Goal: Task Accomplishment & Management: Use online tool/utility

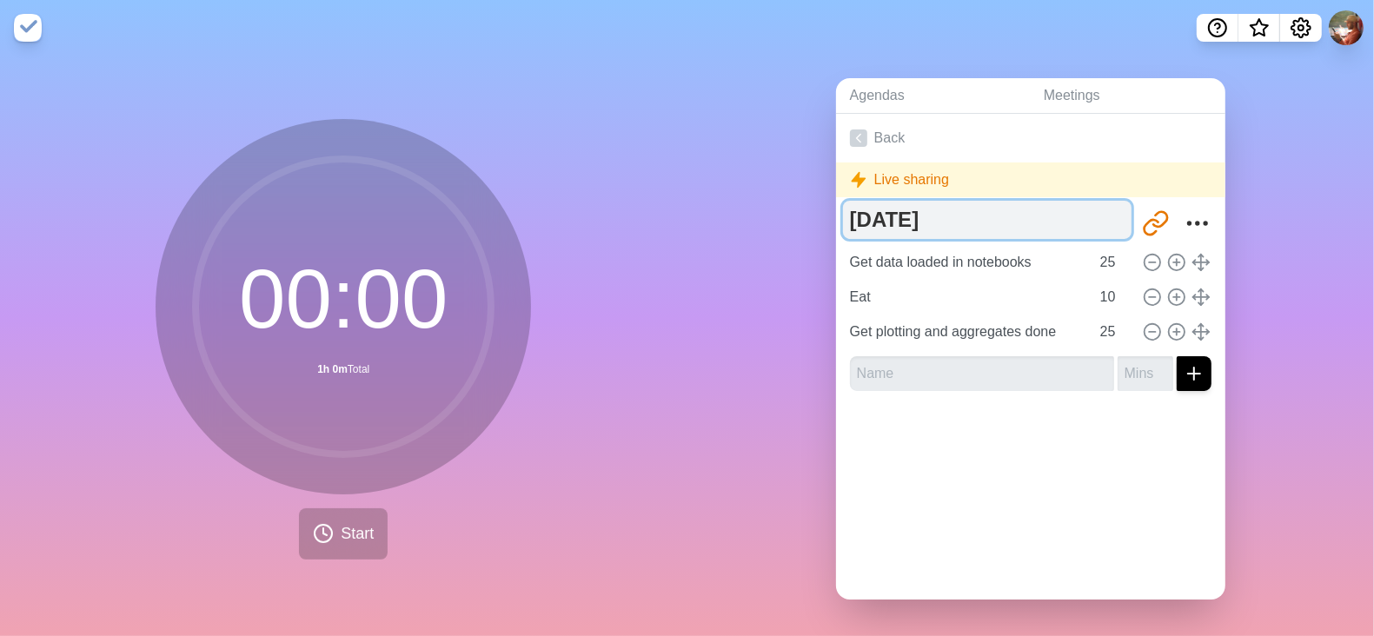
click at [936, 217] on textarea "[DATE]" at bounding box center [987, 220] width 289 height 38
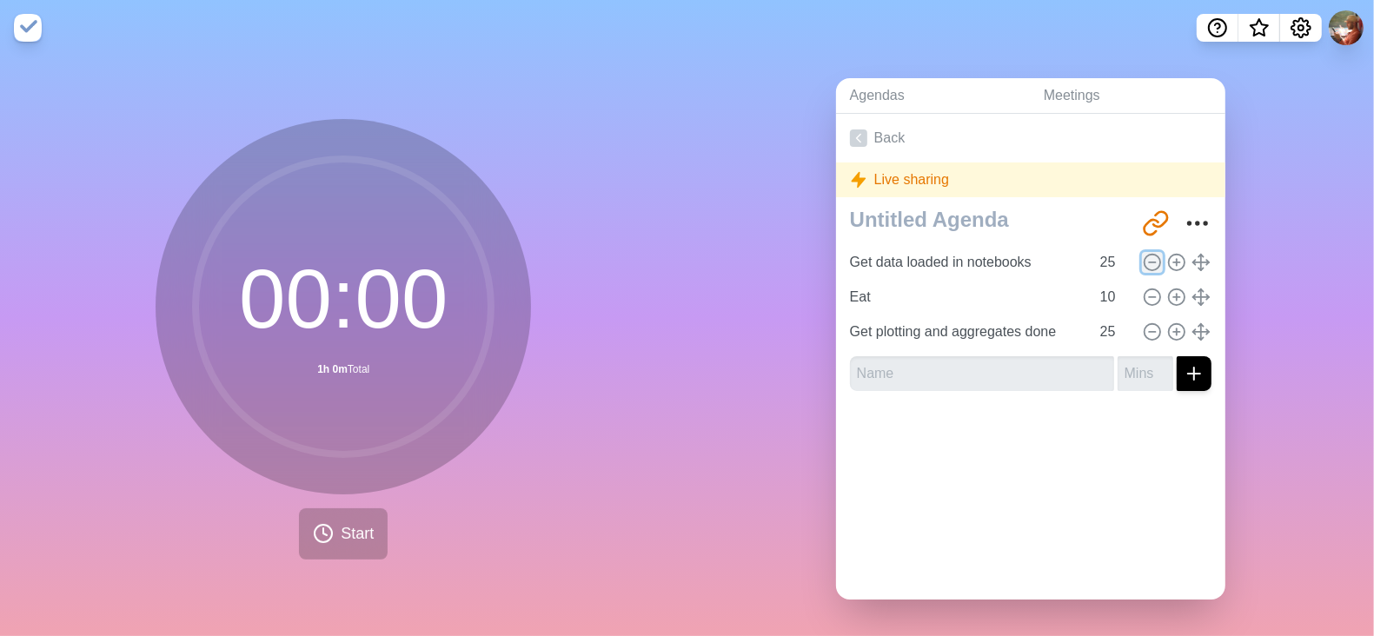
type textarea "[DATE]"
click at [1143, 263] on icon at bounding box center [1152, 262] width 19 height 19
type input "Eat"
type input "10"
type input "Get plotting and aggregates done"
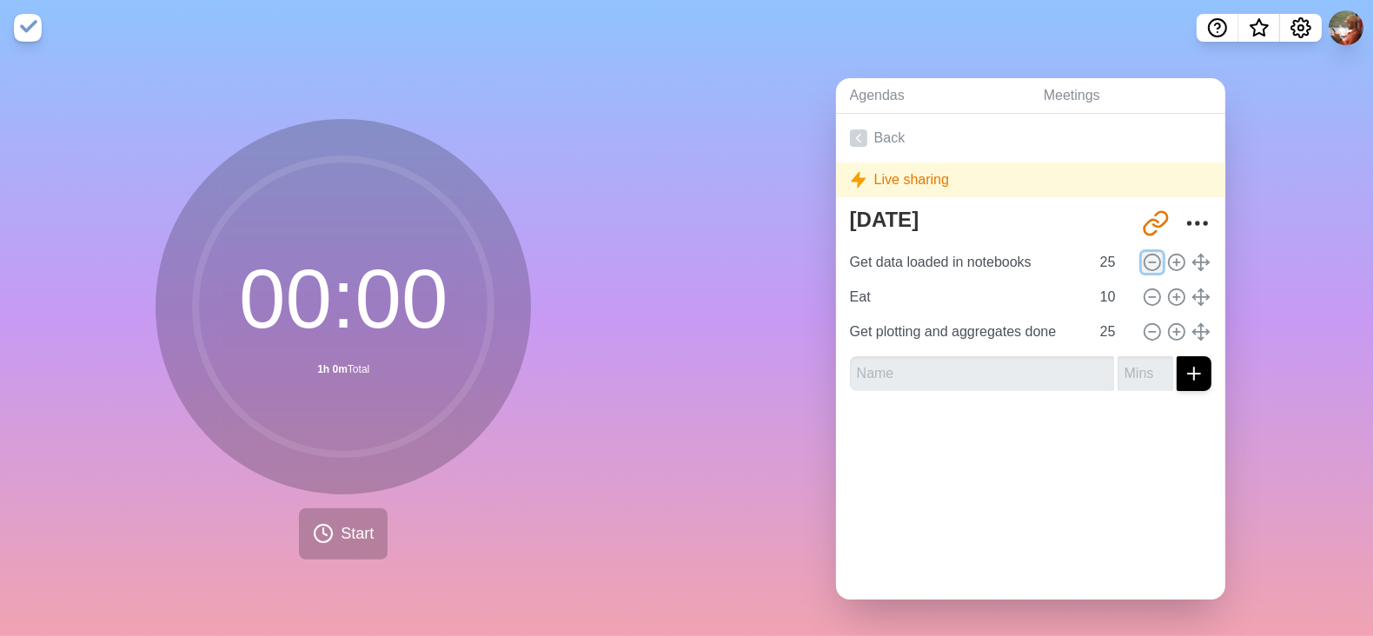
type input "25"
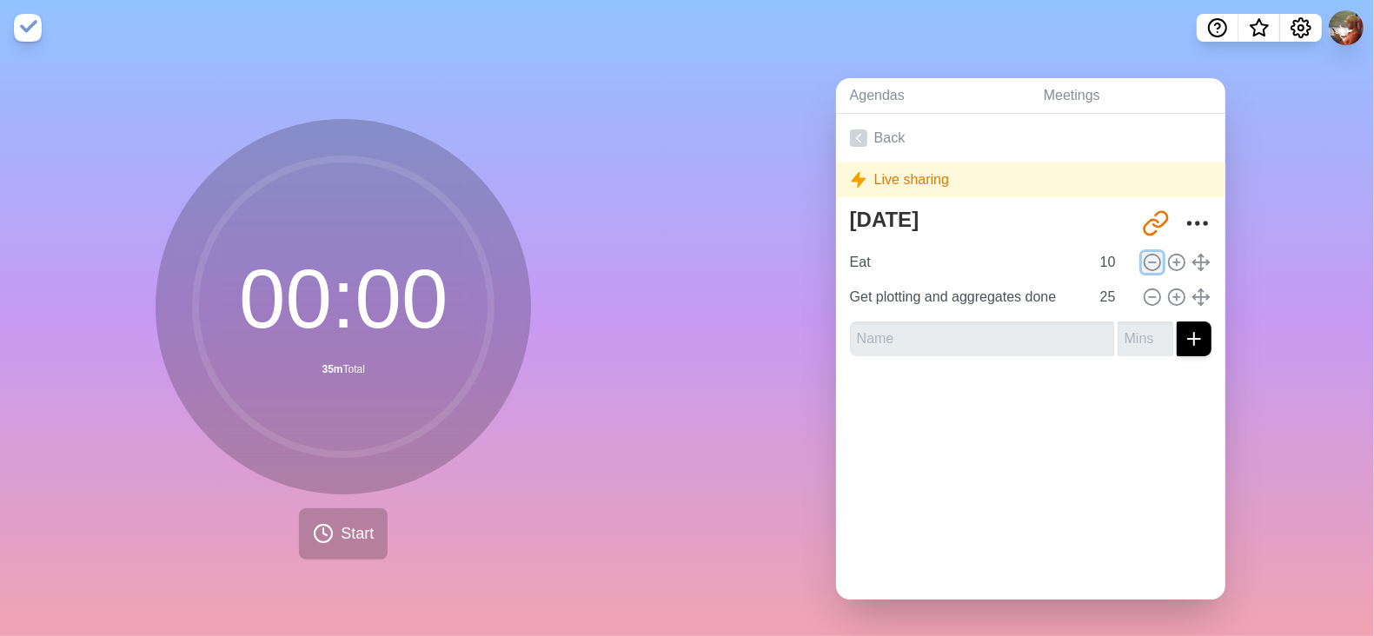
click at [1143, 263] on icon at bounding box center [1152, 262] width 19 height 19
type input "Get plotting and aggregates done"
type input "25"
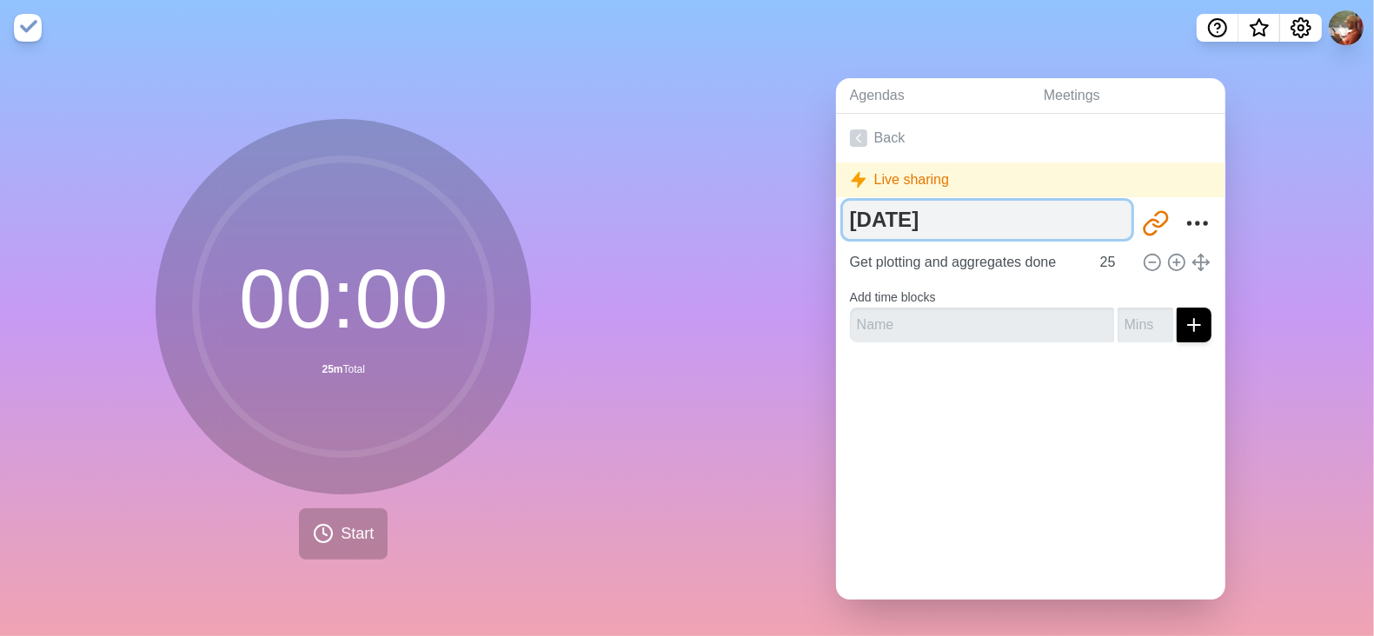
click at [933, 219] on textarea "[DATE]" at bounding box center [987, 220] width 289 height 38
type textarea "[DATE]"
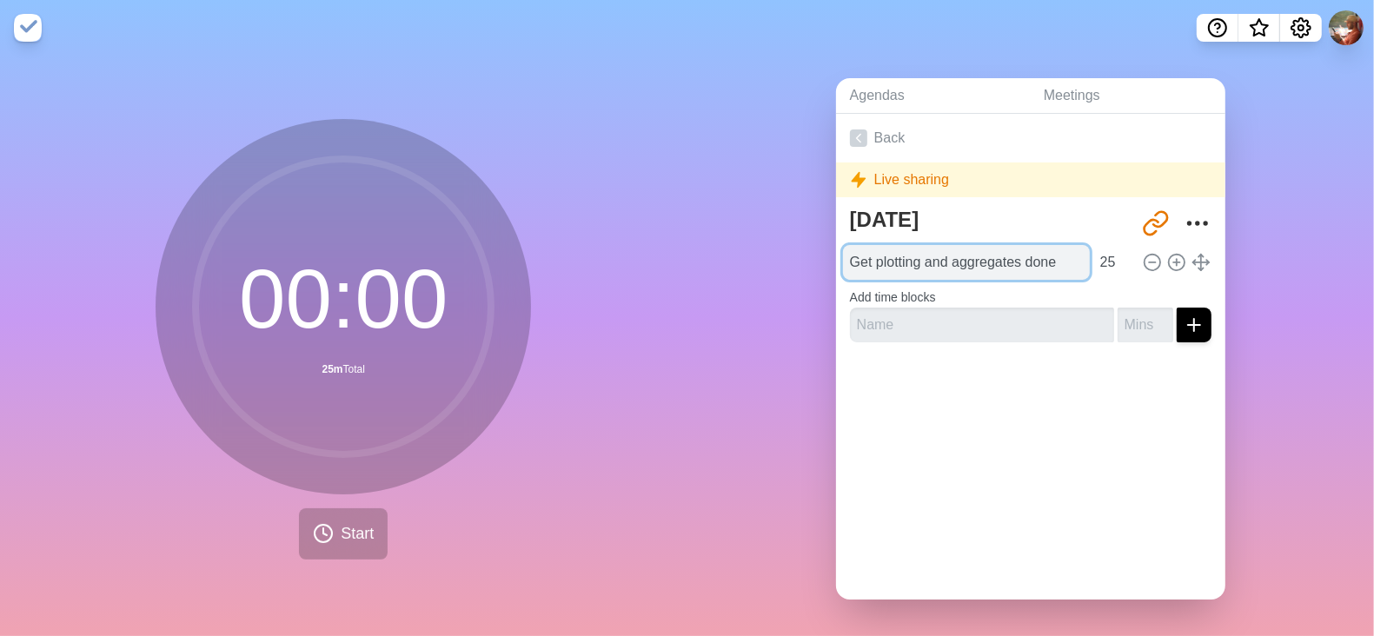
click at [895, 261] on input "Get plotting and aggregates done" at bounding box center [966, 262] width 247 height 35
type input "Next steps"
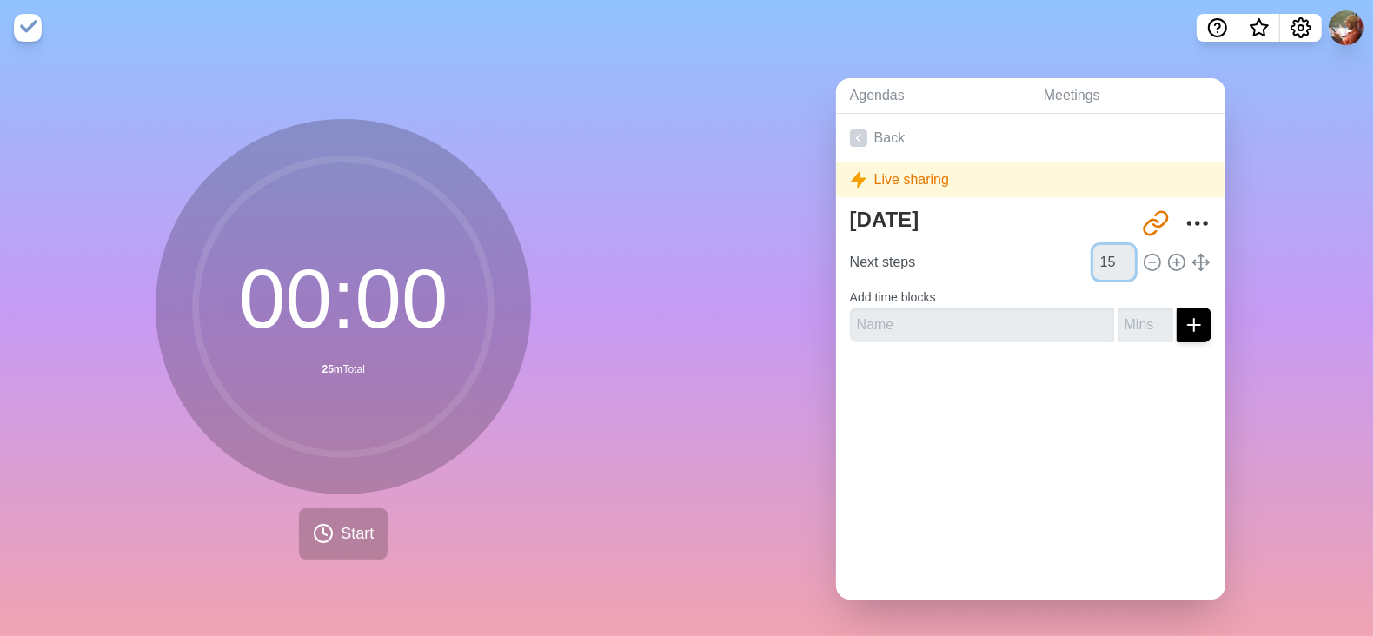
type input "15"
click at [328, 542] on button "Start" at bounding box center [343, 533] width 89 height 51
